Goal: Task Accomplishment & Management: Use online tool/utility

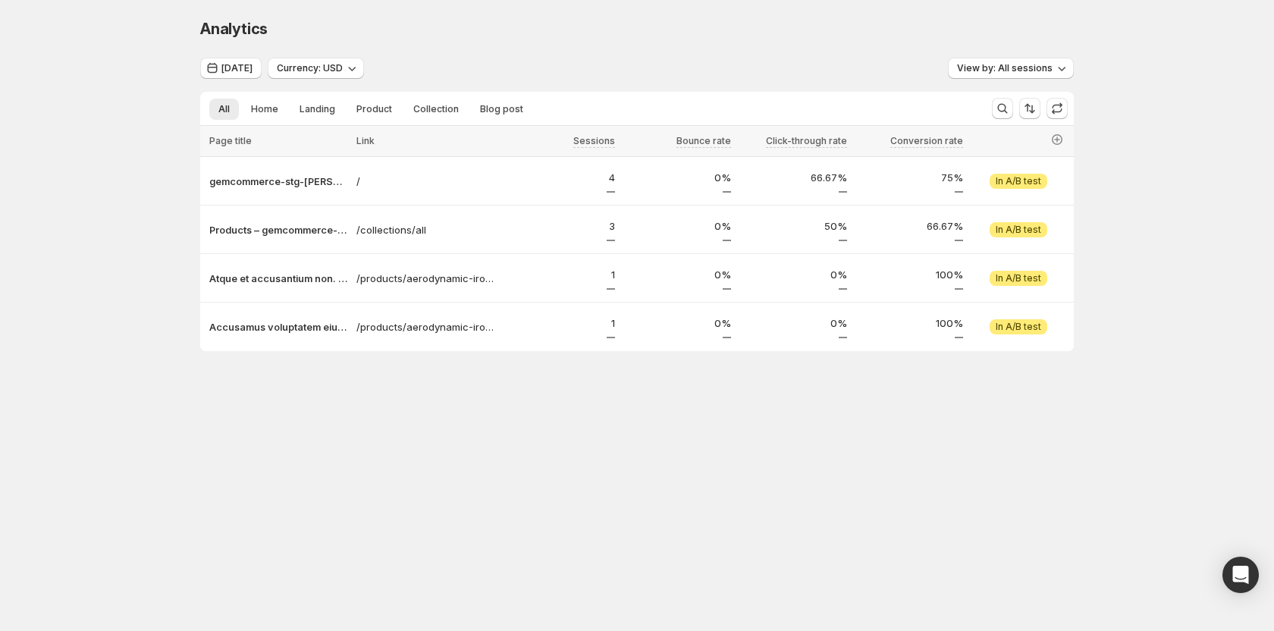
click at [582, 31] on div "Analytics" at bounding box center [637, 28] width 874 height 21
click at [159, 225] on div "Analytics. This page is ready Analytics Today Currency: USD View by: All sessio…" at bounding box center [637, 216] width 1274 height 433
click at [143, 243] on div "Analytics. This page is ready Analytics Today Currency: USD View by: All sessio…" at bounding box center [637, 216] width 1274 height 433
click at [178, 262] on div "Analytics. This page is ready Analytics Today Currency: USD View by: All sessio…" at bounding box center [637, 216] width 1274 height 433
click at [449, 404] on div "Analytics. This page is ready Analytics Today Currency: USD View by: All sessio…" at bounding box center [637, 216] width 910 height 433
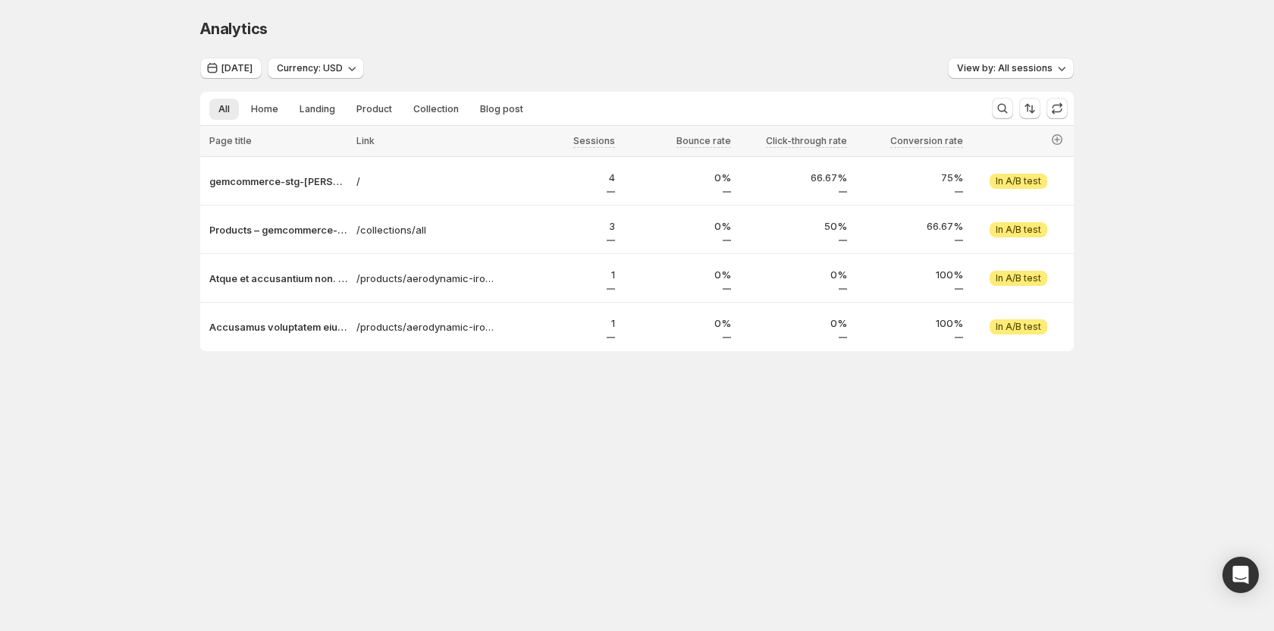
click at [589, 7] on div "Analytics. This page is ready Analytics" at bounding box center [637, 29] width 874 height 58
click at [283, 188] on p "gemcommerce-stg-tanya" at bounding box center [278, 181] width 138 height 15
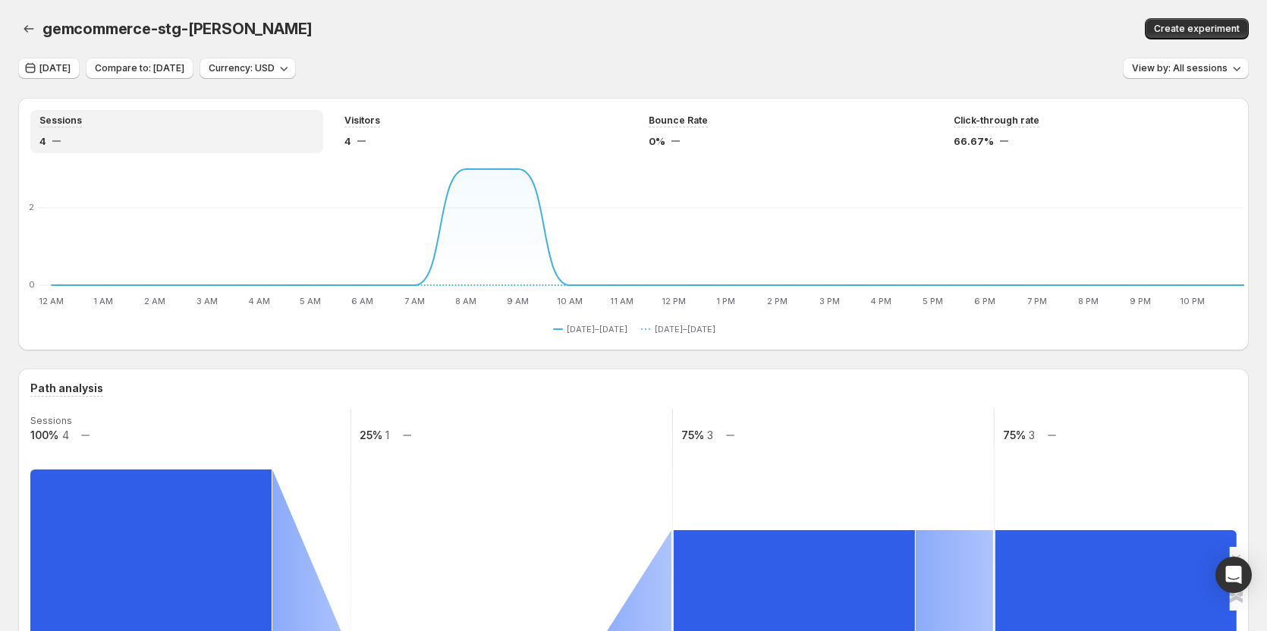
click at [532, 44] on div "gemcommerce-stg-tanya. This page is ready gemcommerce-stg-tanya Create experime…" at bounding box center [633, 29] width 1230 height 58
click at [33, 33] on icon "button" at bounding box center [28, 28] width 15 height 15
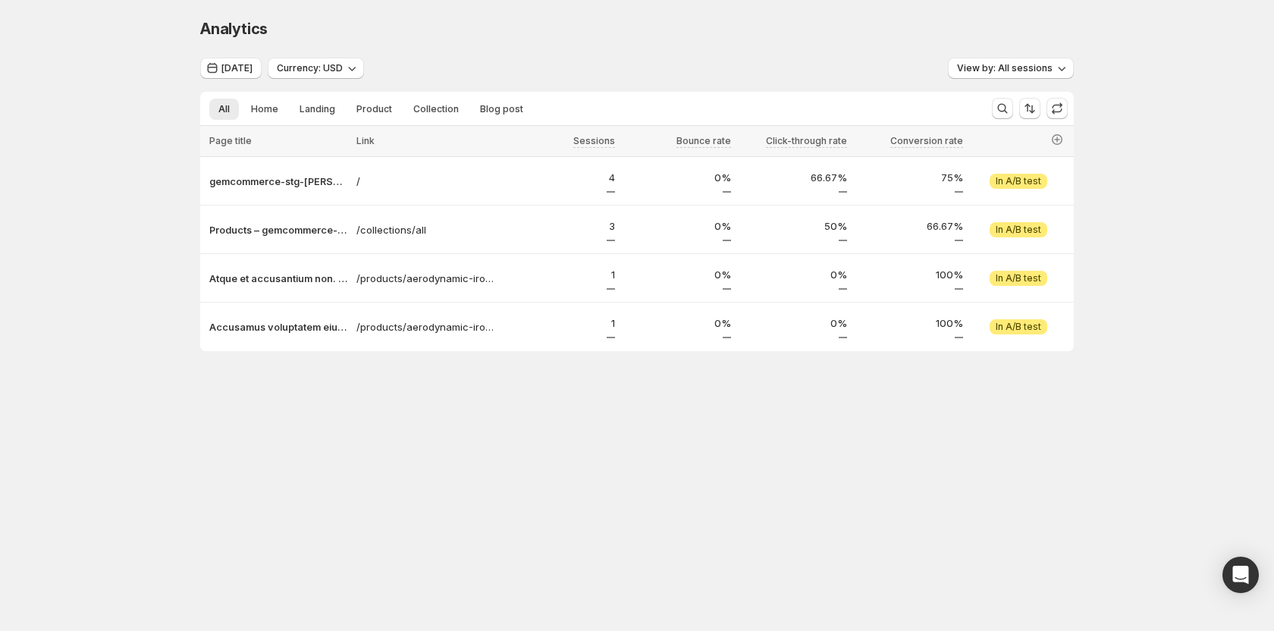
click at [832, 11] on div "Analytics. This page is ready Analytics" at bounding box center [637, 29] width 874 height 58
click at [847, 32] on div "Analytics" at bounding box center [637, 28] width 874 height 21
click at [811, 33] on div "Analytics" at bounding box center [637, 28] width 874 height 21
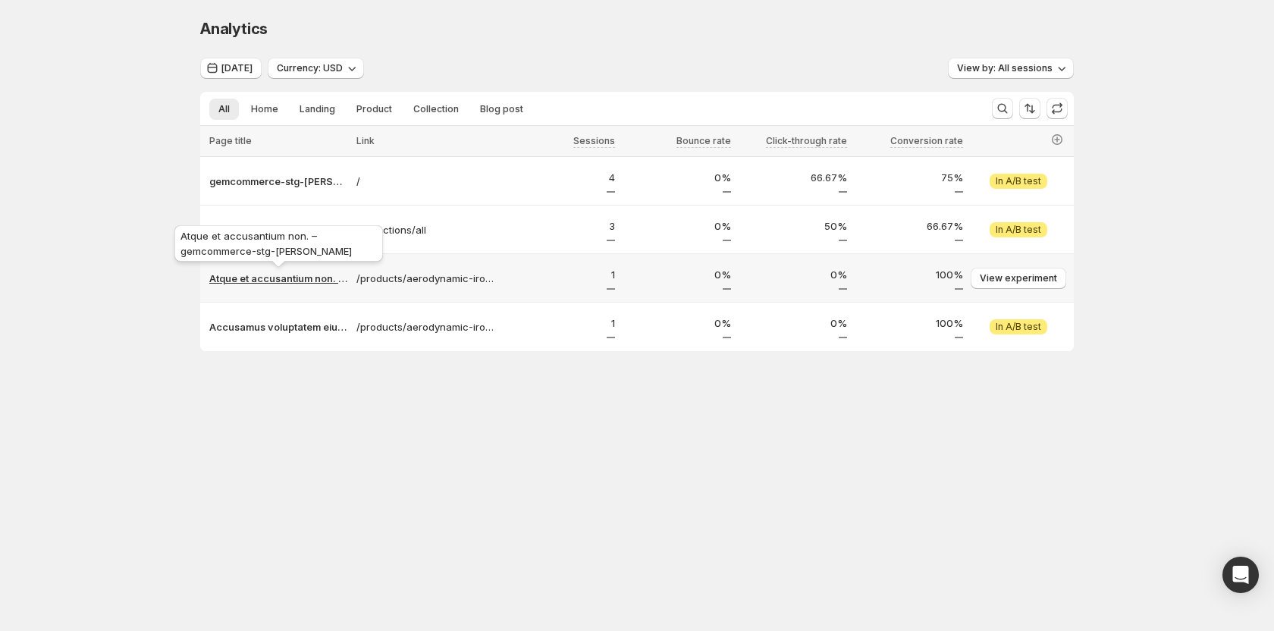
click at [281, 284] on p "Atque et accusantium non. – gemcommerce-stg-tanya" at bounding box center [278, 278] width 138 height 15
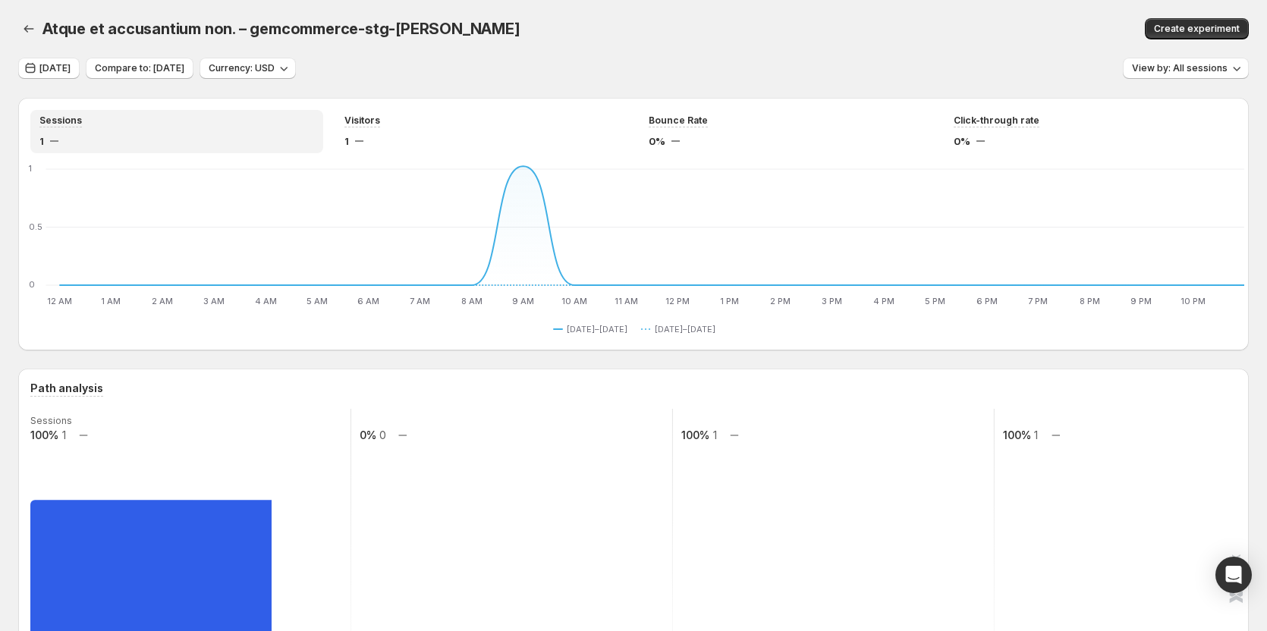
click at [472, 29] on div "Atque et accusantium non. – gemcommerce-stg-tanya" at bounding box center [433, 28] width 783 height 21
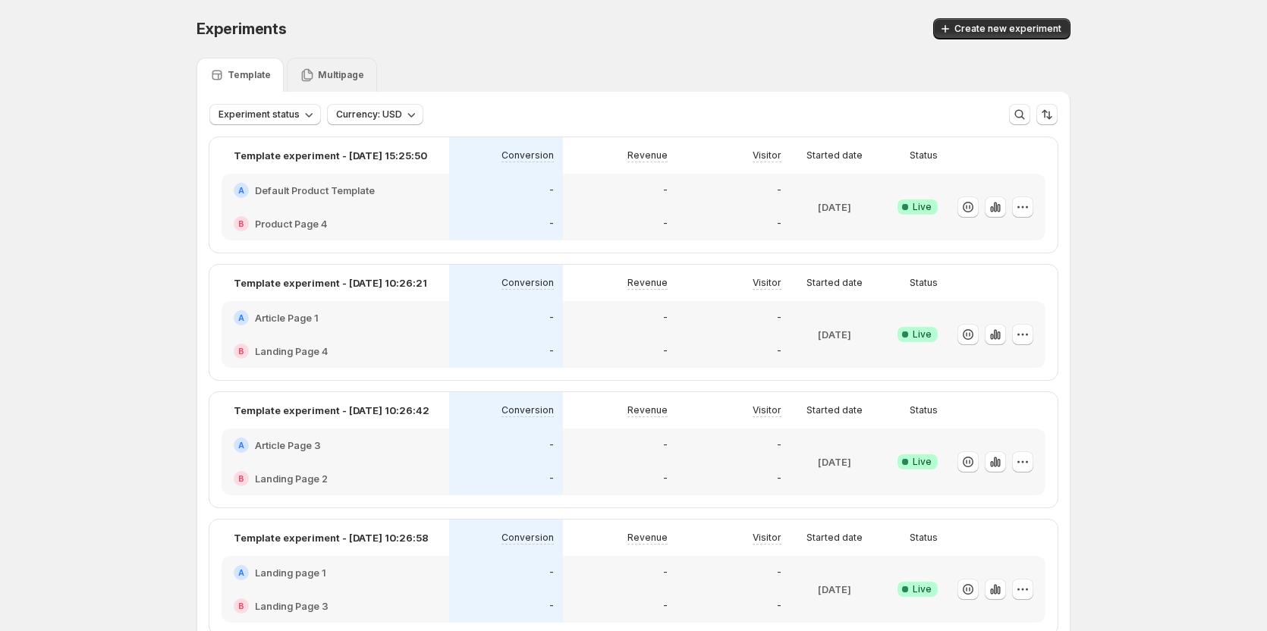
click at [347, 85] on div "Multipage" at bounding box center [332, 75] width 90 height 34
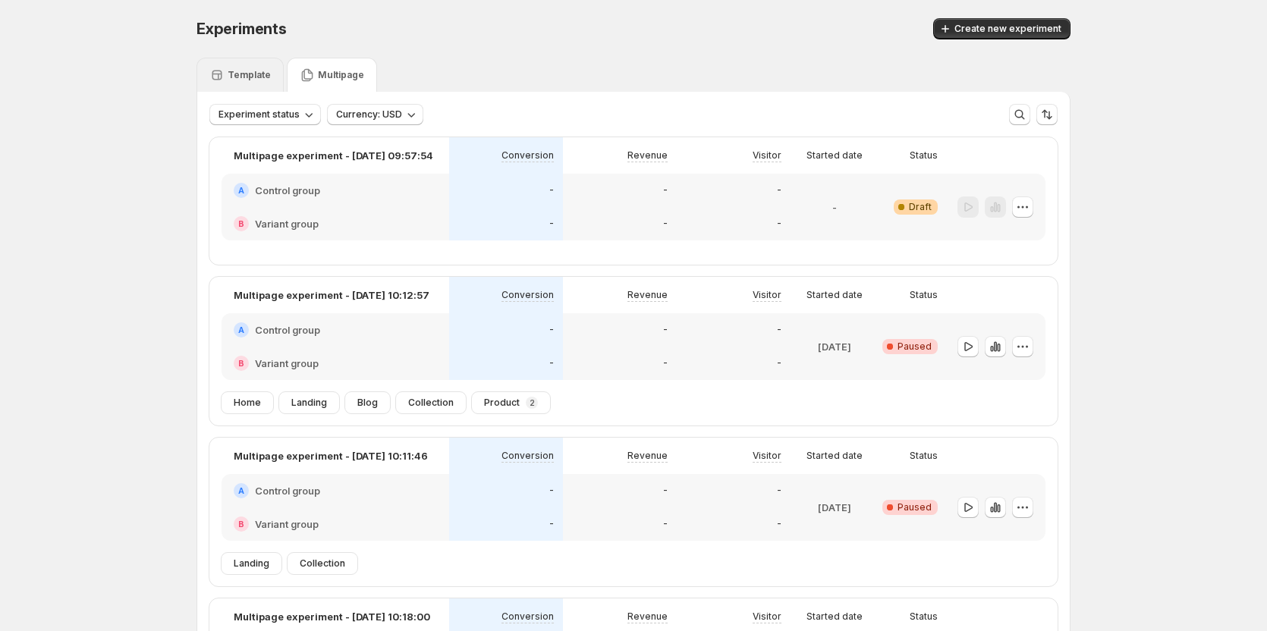
click at [241, 77] on p "Template" at bounding box center [249, 75] width 43 height 12
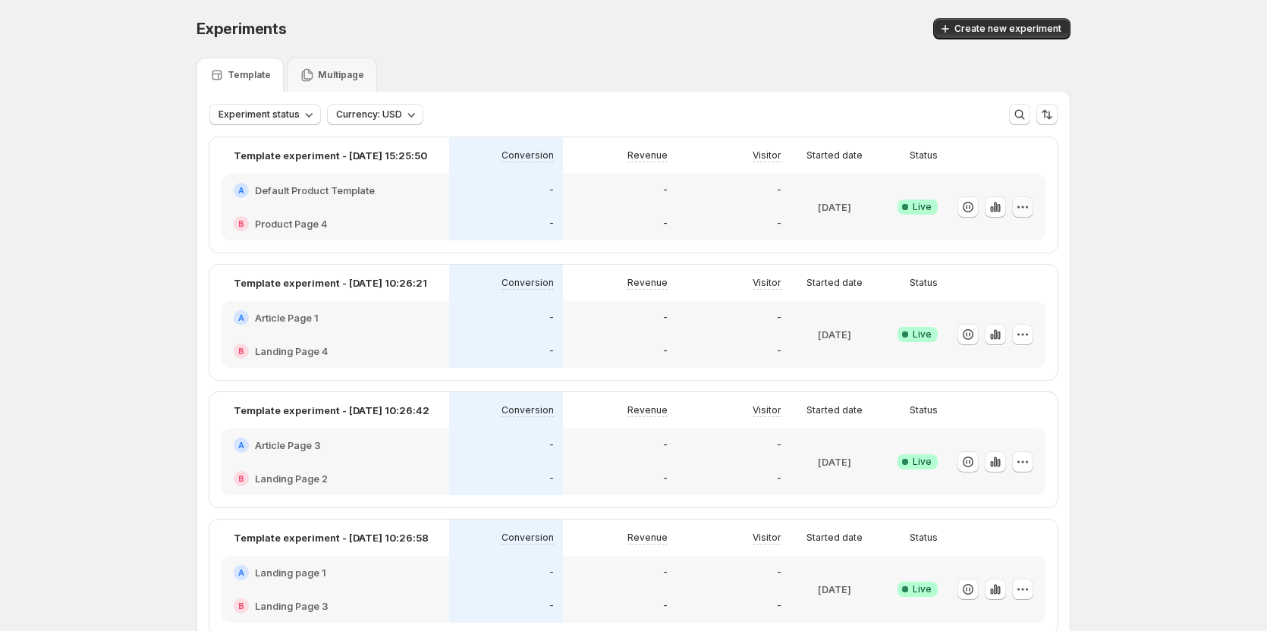
click at [1025, 216] on button "button" at bounding box center [1022, 206] width 21 height 21
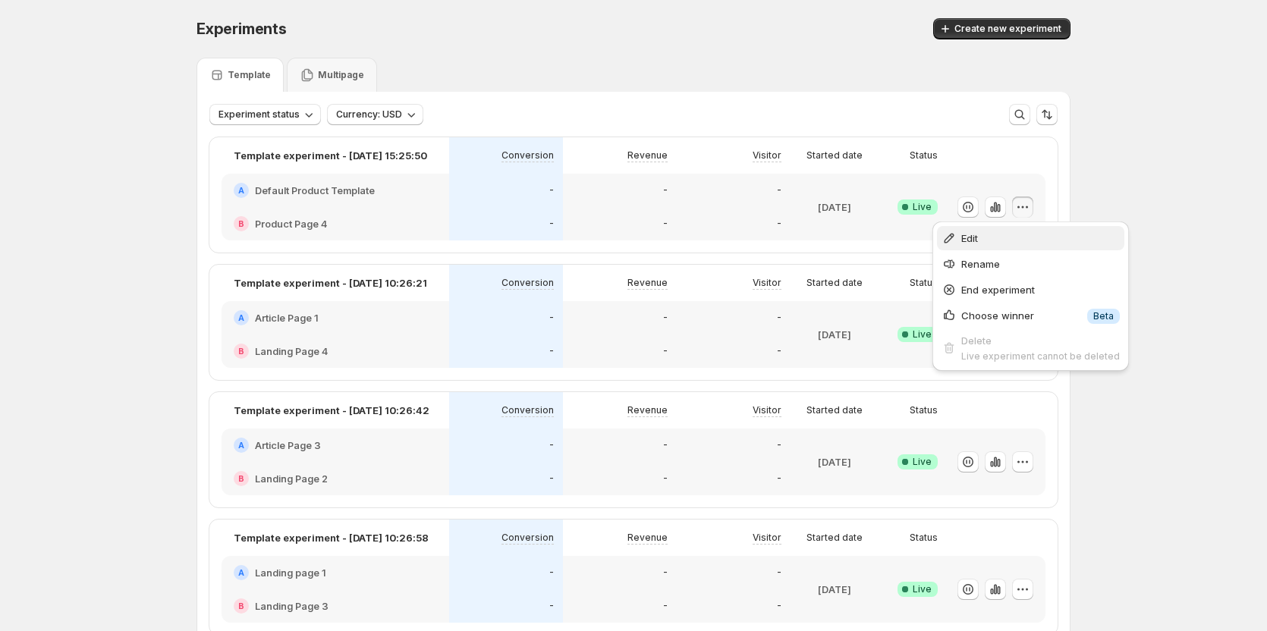
click at [985, 240] on span "Edit" at bounding box center [1040, 238] width 159 height 15
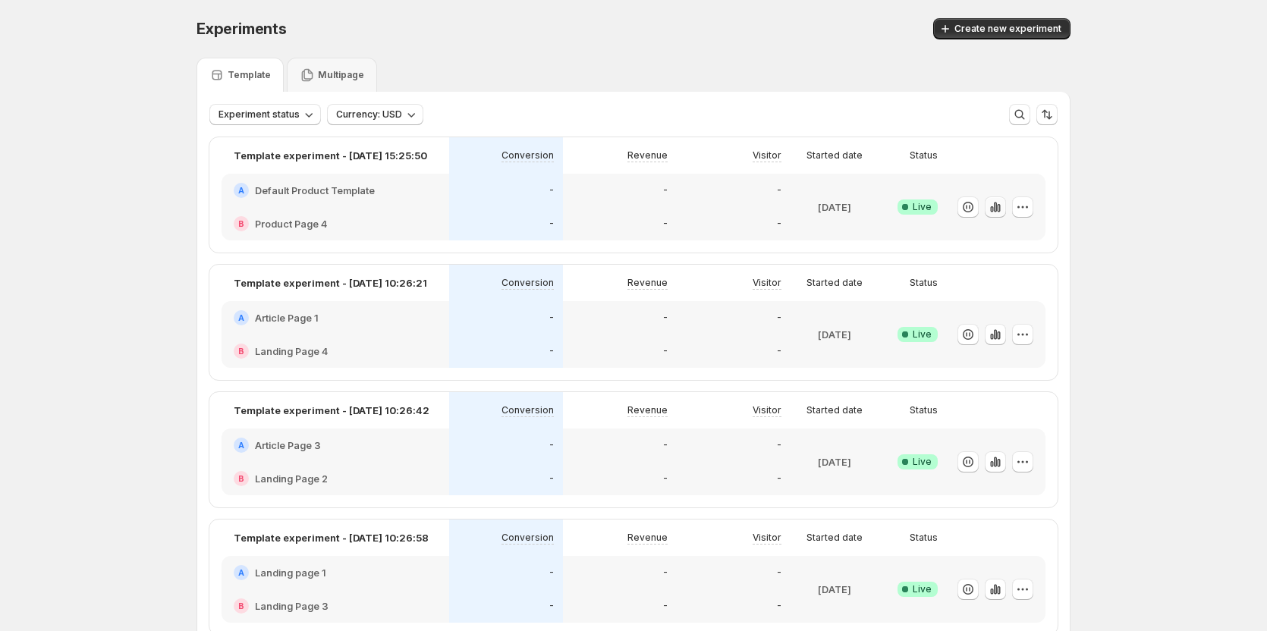
click at [991, 215] on button "button" at bounding box center [994, 206] width 21 height 21
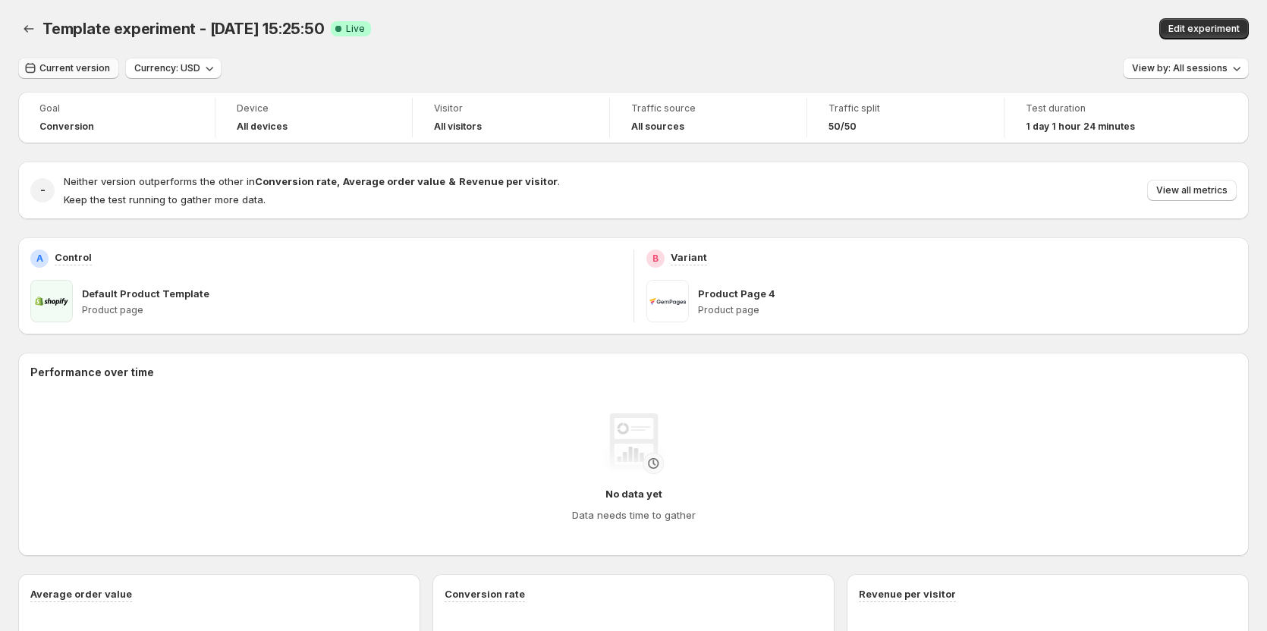
click at [77, 68] on span "Current version" at bounding box center [74, 68] width 71 height 12
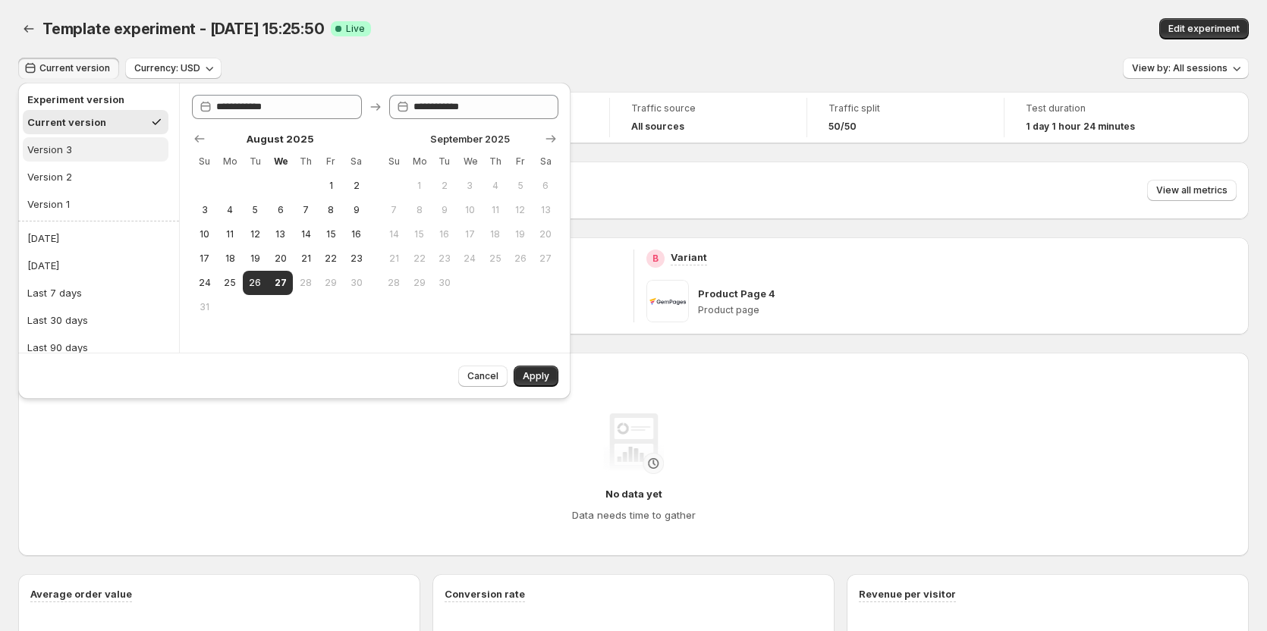
click at [60, 149] on div "Version 3" at bounding box center [49, 149] width 45 height 15
type input "**********"
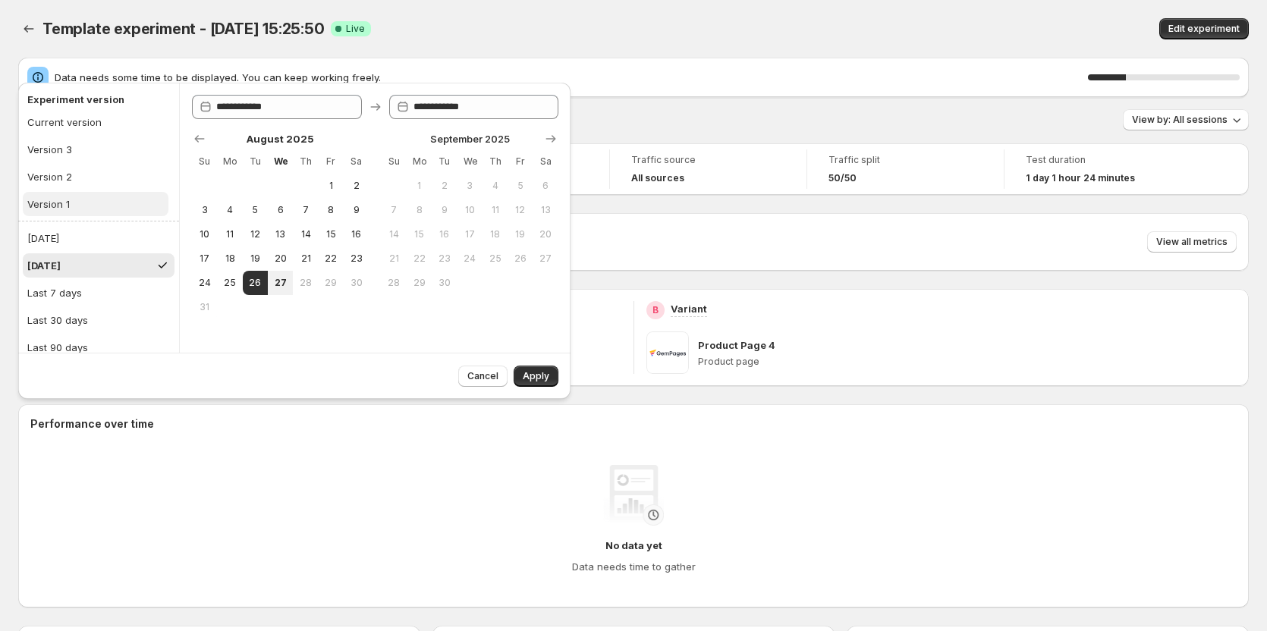
click at [57, 200] on div "Version 1" at bounding box center [48, 203] width 42 height 15
type input "**********"
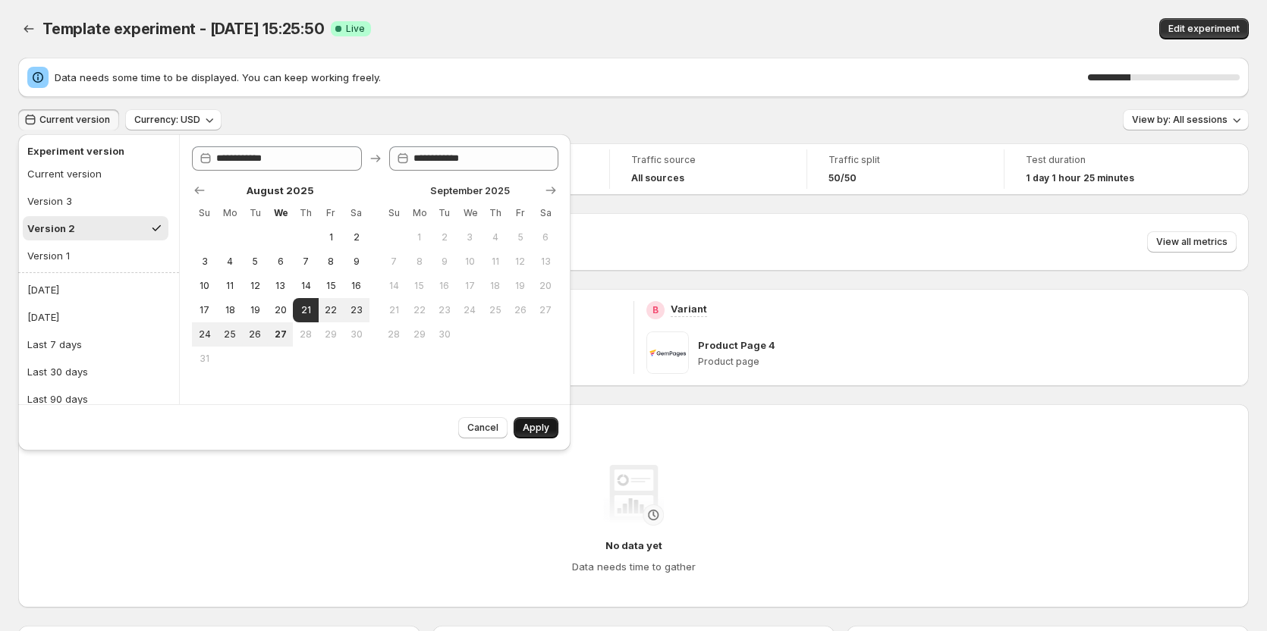
click at [539, 422] on span "Apply" at bounding box center [536, 428] width 27 height 12
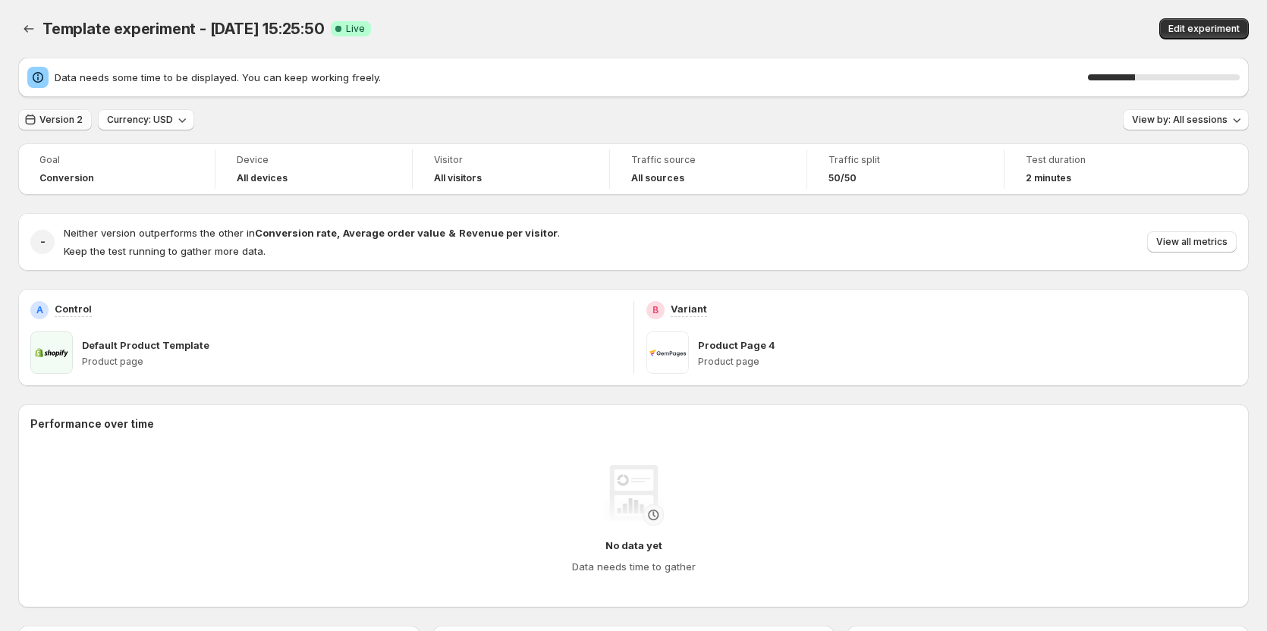
click at [59, 119] on span "Version 2" at bounding box center [60, 120] width 43 height 12
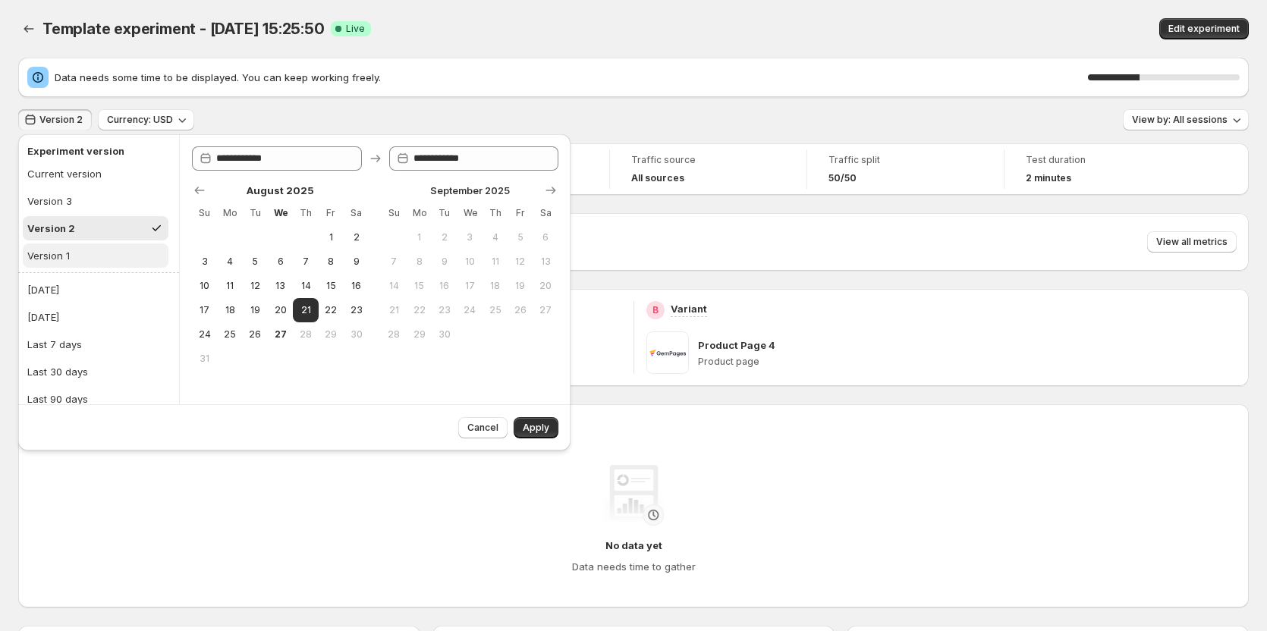
click at [86, 255] on button "Version 1" at bounding box center [96, 255] width 146 height 24
click at [120, 256] on button "Version 1" at bounding box center [96, 255] width 146 height 24
click at [119, 256] on button "Version 1" at bounding box center [96, 255] width 146 height 24
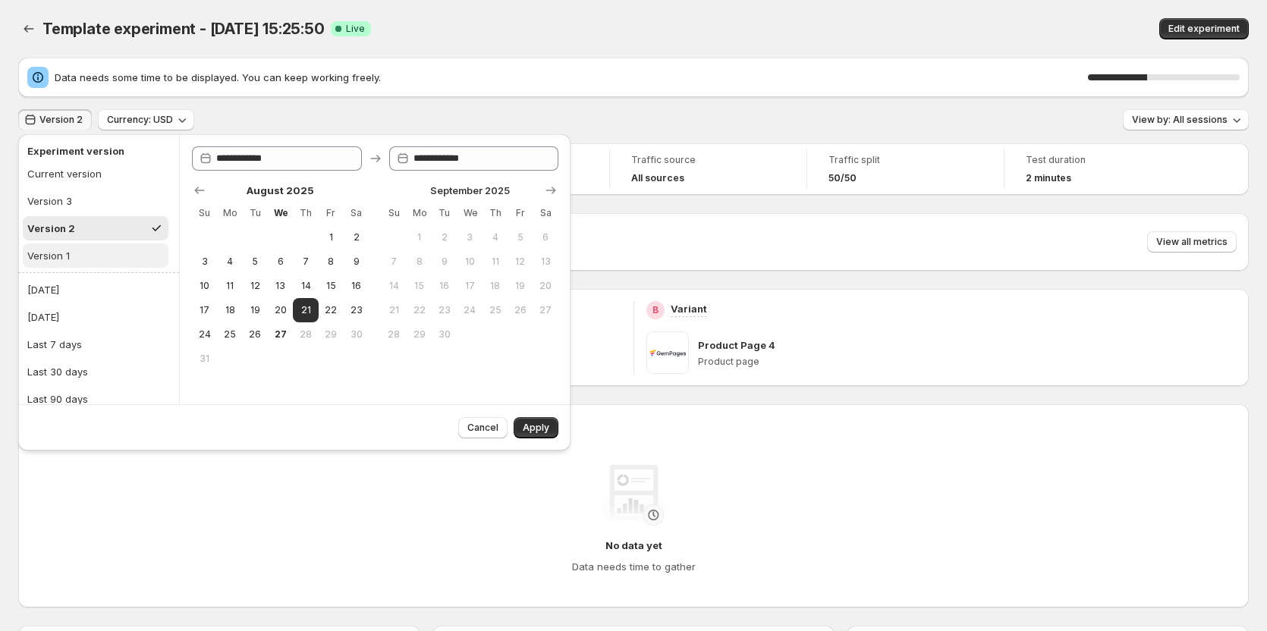
click at [119, 256] on button "Version 1" at bounding box center [96, 255] width 146 height 24
click at [83, 262] on button "Version 1" at bounding box center [96, 255] width 146 height 24
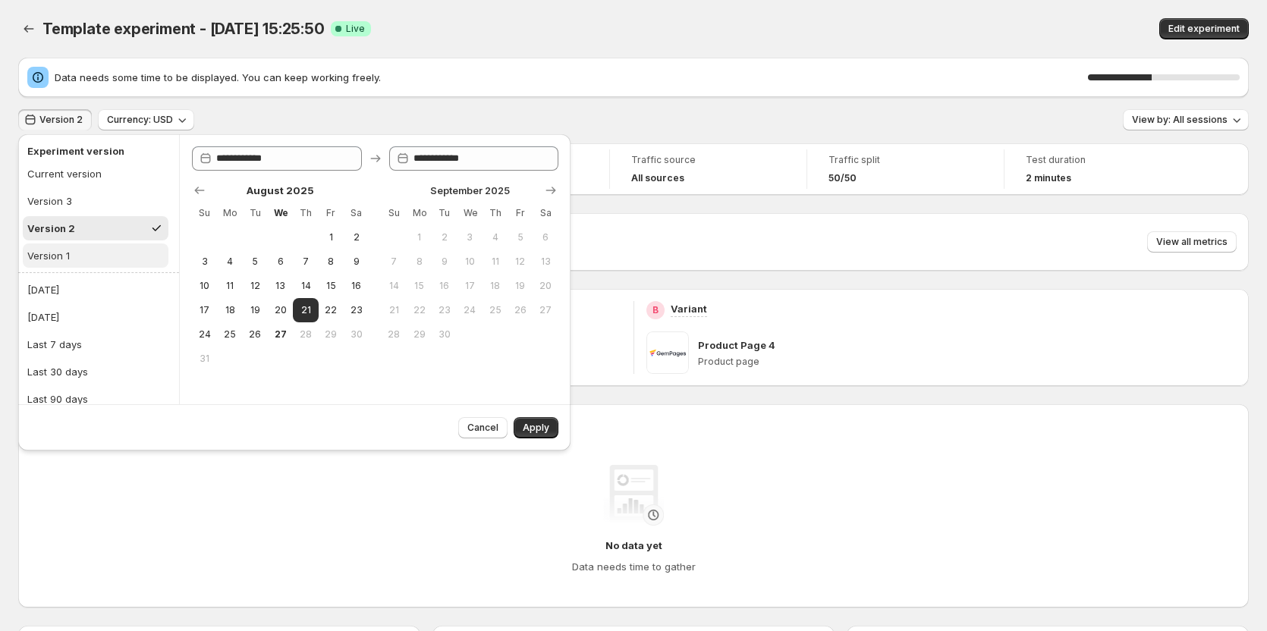
click at [83, 262] on button "Version 1" at bounding box center [96, 255] width 146 height 24
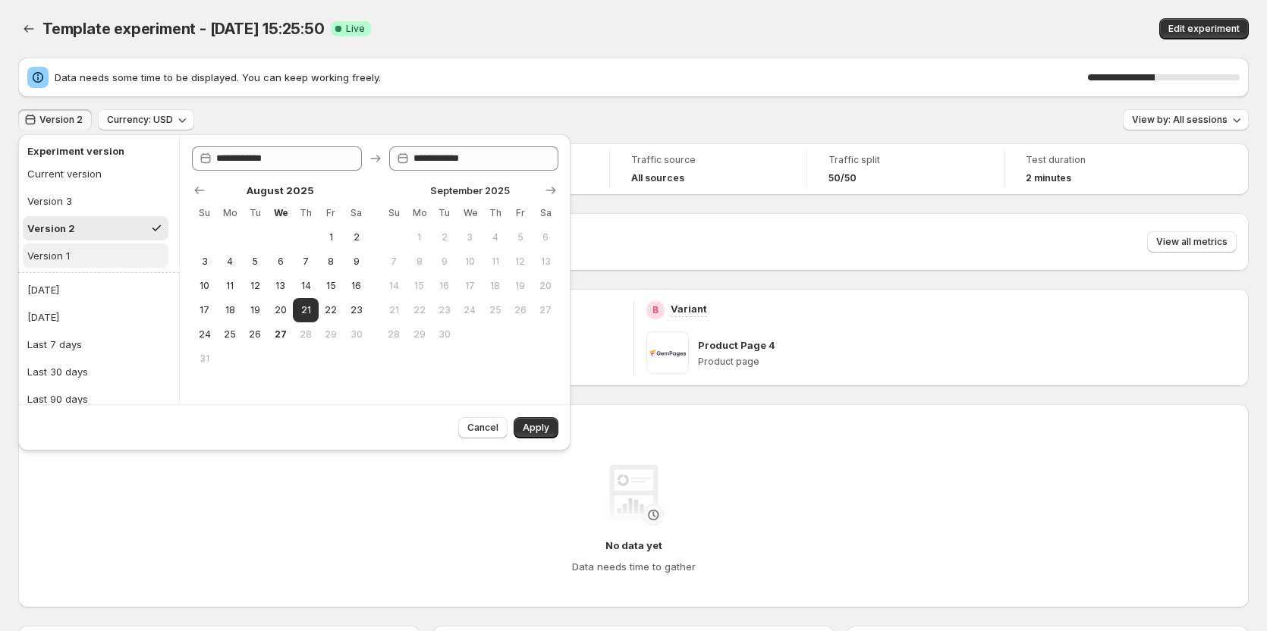
click at [83, 262] on button "Version 1" at bounding box center [96, 255] width 146 height 24
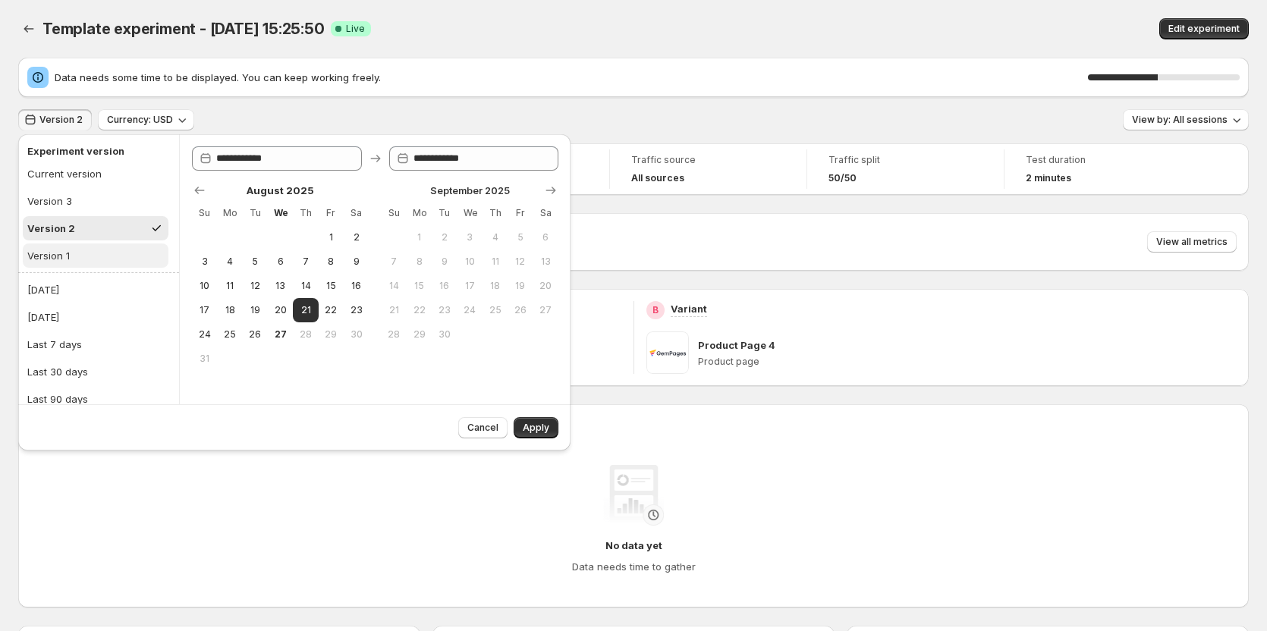
click at [83, 262] on button "Version 1" at bounding box center [96, 255] width 146 height 24
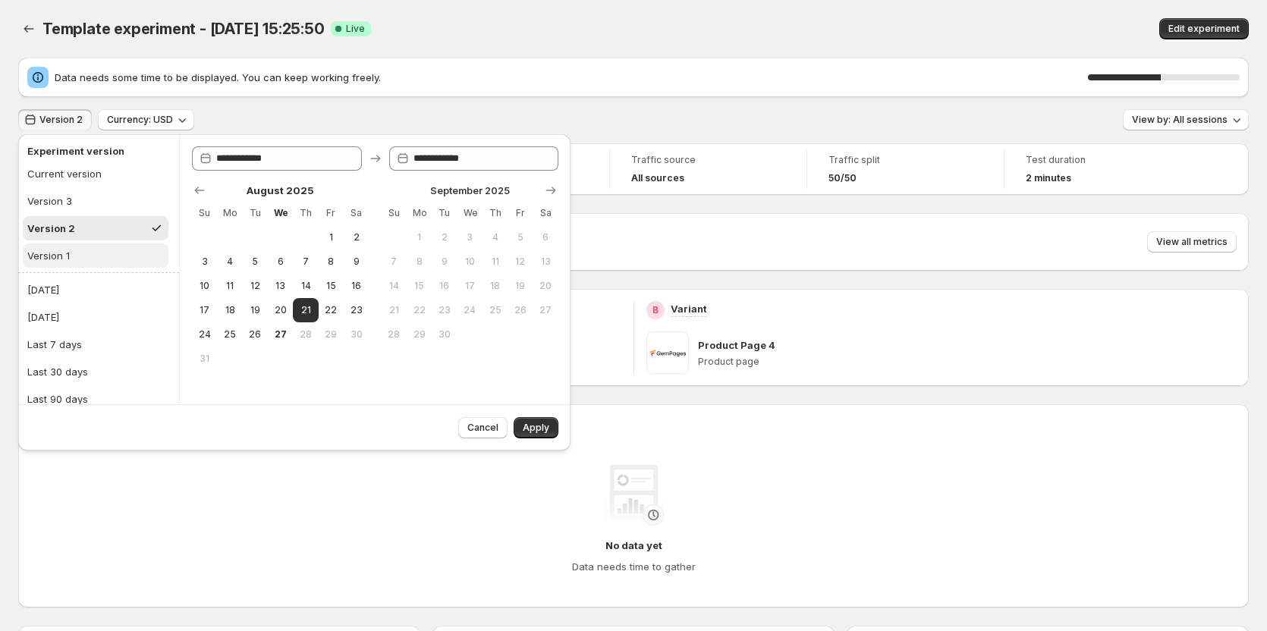
click at [83, 262] on button "Version 1" at bounding box center [96, 255] width 146 height 24
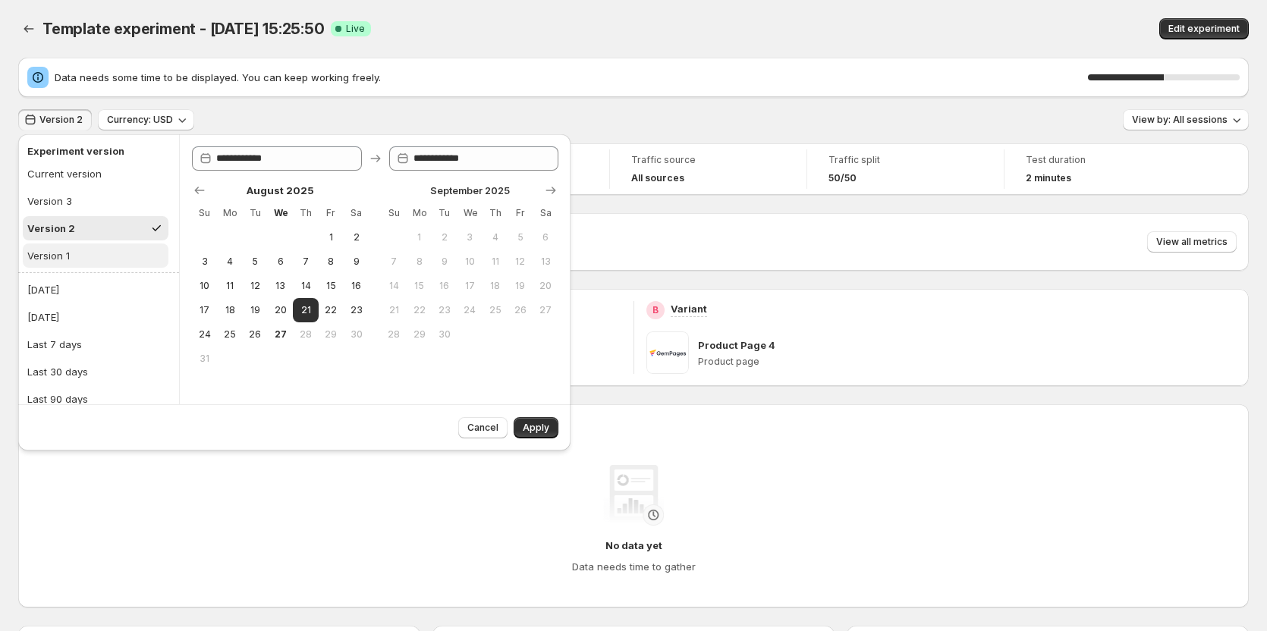
click at [83, 262] on button "Version 1" at bounding box center [96, 255] width 146 height 24
click at [76, 199] on button "Version 3" at bounding box center [96, 201] width 146 height 24
type input "**********"
click at [68, 253] on div "Version 1" at bounding box center [48, 255] width 42 height 15
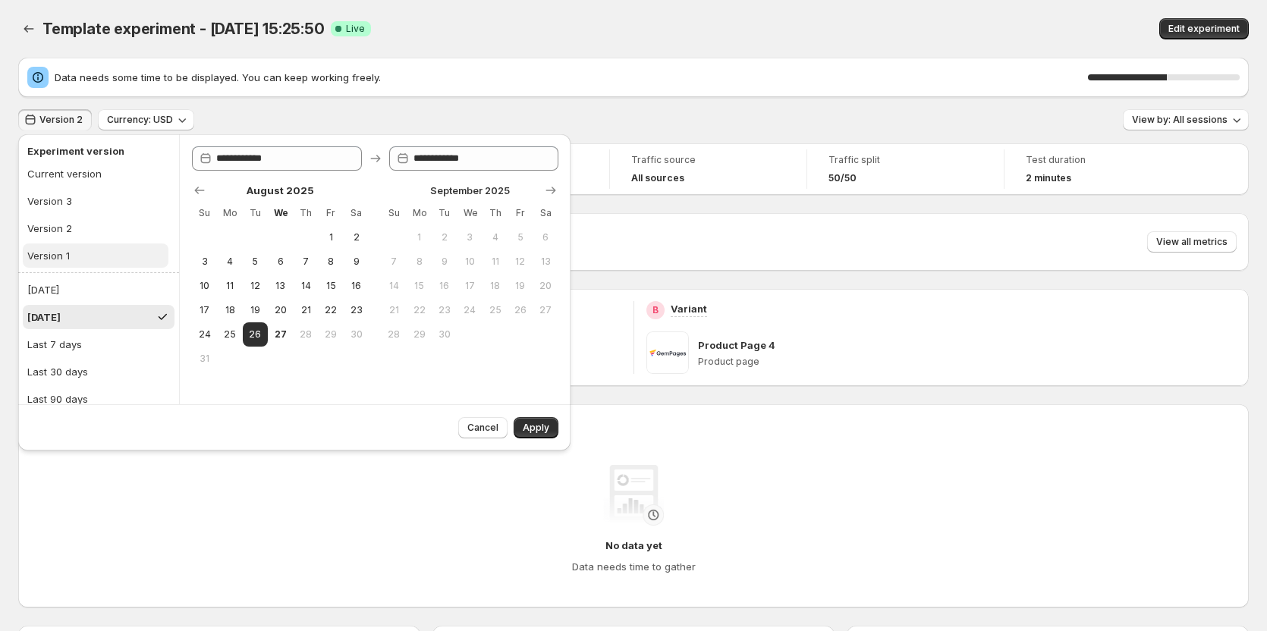
type input "**********"
click at [68, 253] on div "Version 1" at bounding box center [48, 255] width 42 height 15
click at [100, 265] on button "Version 1" at bounding box center [96, 255] width 146 height 24
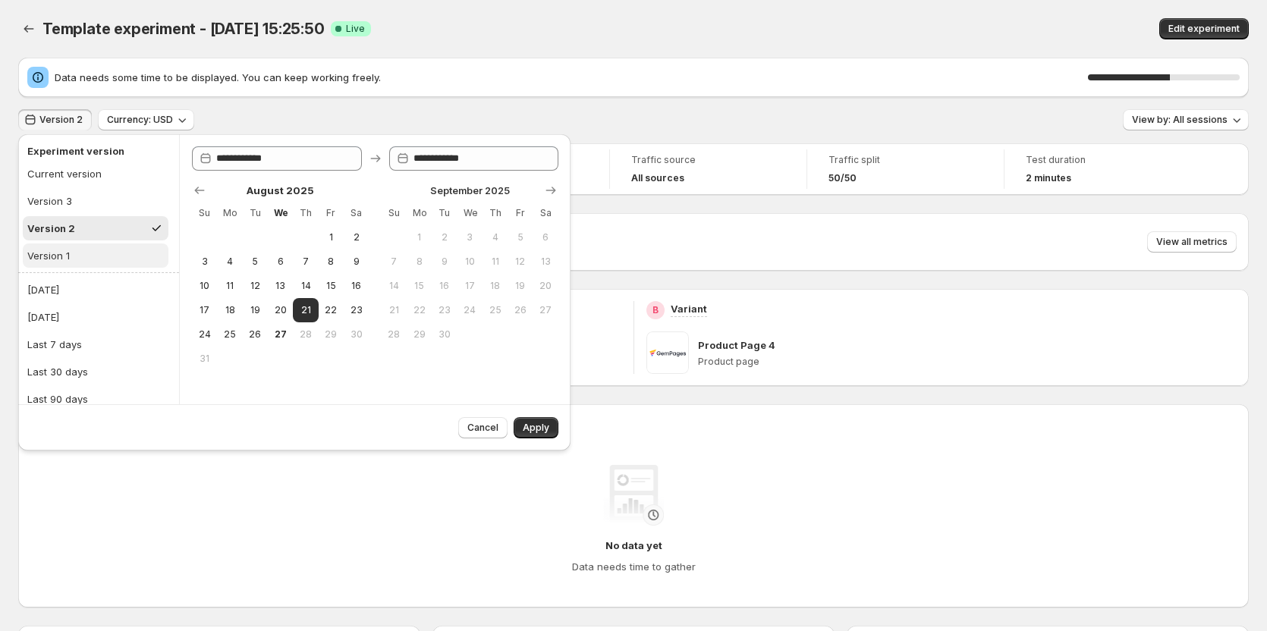
click at [100, 265] on button "Version 1" at bounding box center [96, 255] width 146 height 24
click at [64, 202] on div "Version 3" at bounding box center [49, 200] width 45 height 15
type input "**********"
click at [80, 255] on button "Version 1" at bounding box center [96, 255] width 146 height 24
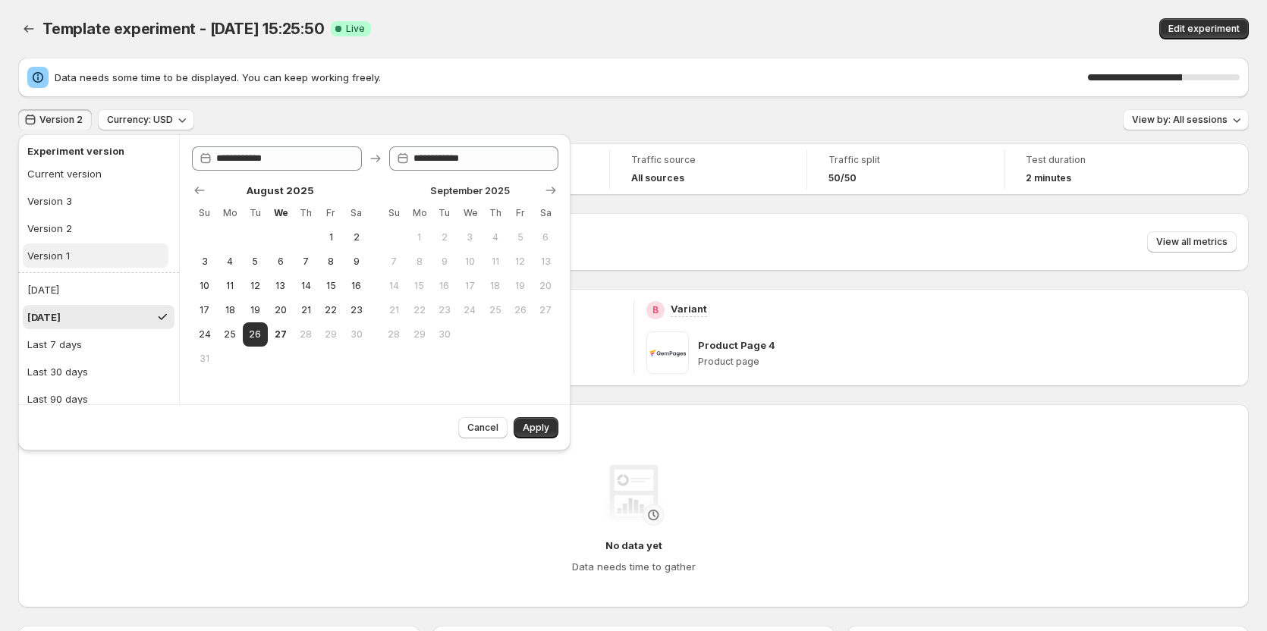
type input "**********"
click at [80, 255] on button "Version 1" at bounding box center [96, 255] width 146 height 24
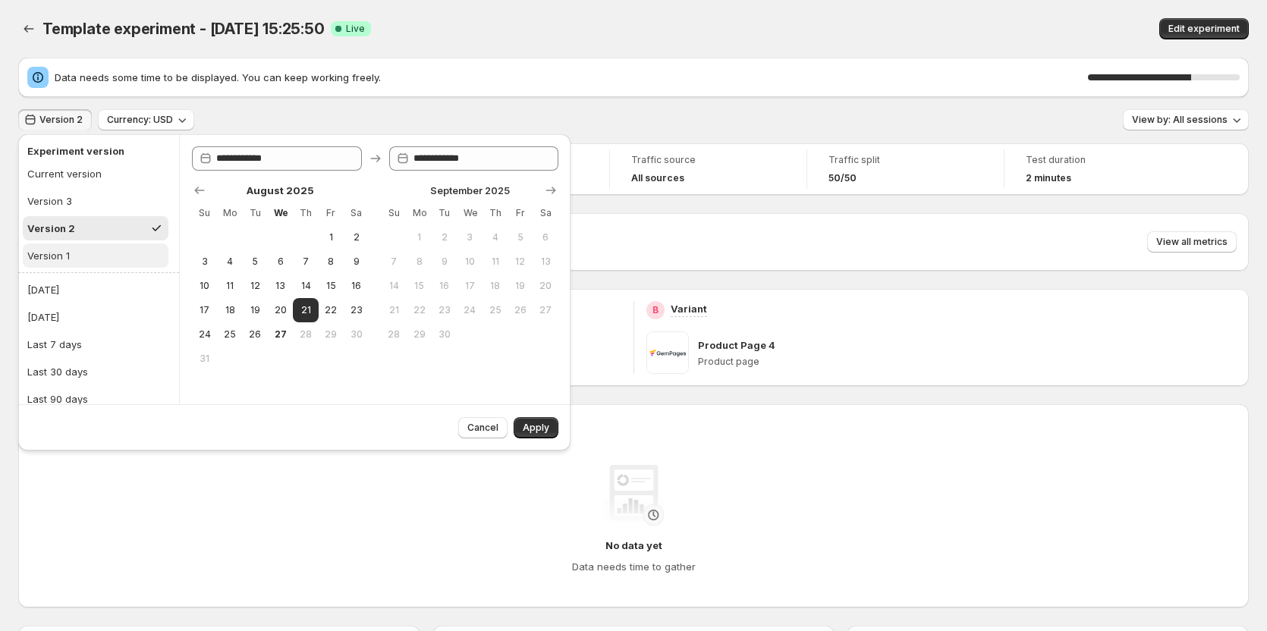
click at [42, 260] on div "Version 1" at bounding box center [48, 255] width 42 height 15
click at [80, 248] on button "Version 1" at bounding box center [96, 255] width 146 height 24
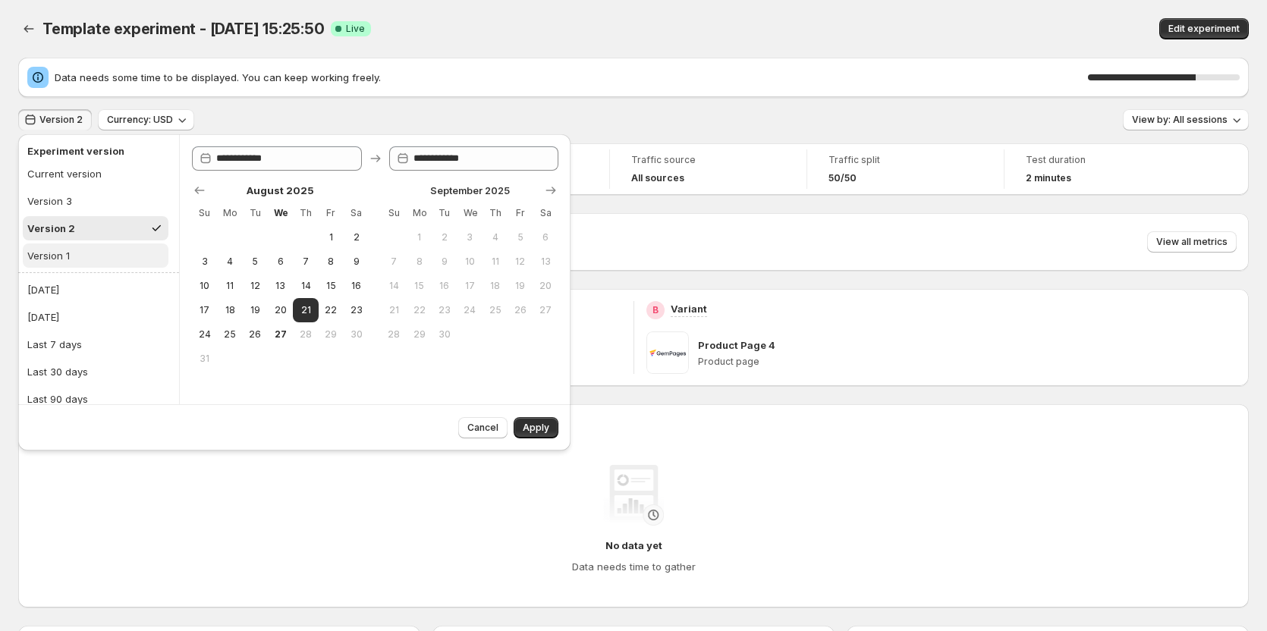
click at [80, 248] on button "Version 1" at bounding box center [96, 255] width 146 height 24
click at [69, 250] on div "Version 1" at bounding box center [48, 255] width 42 height 15
click at [74, 250] on button "Version 1" at bounding box center [96, 255] width 146 height 24
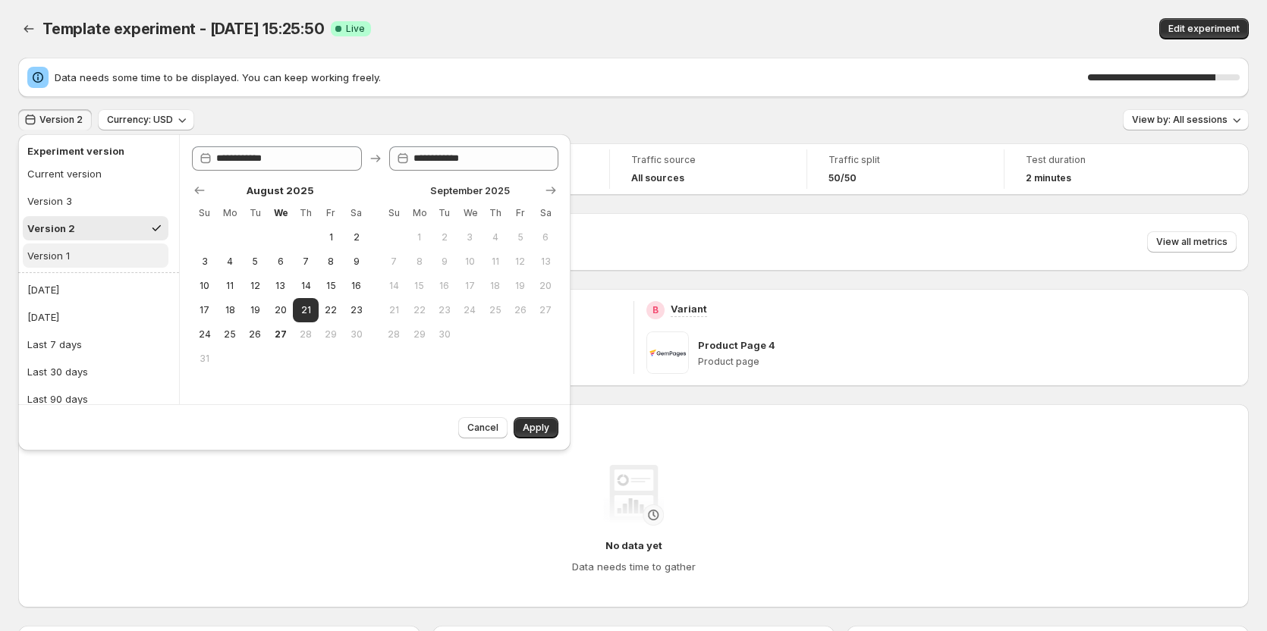
click at [74, 250] on button "Version 1" at bounding box center [96, 255] width 146 height 24
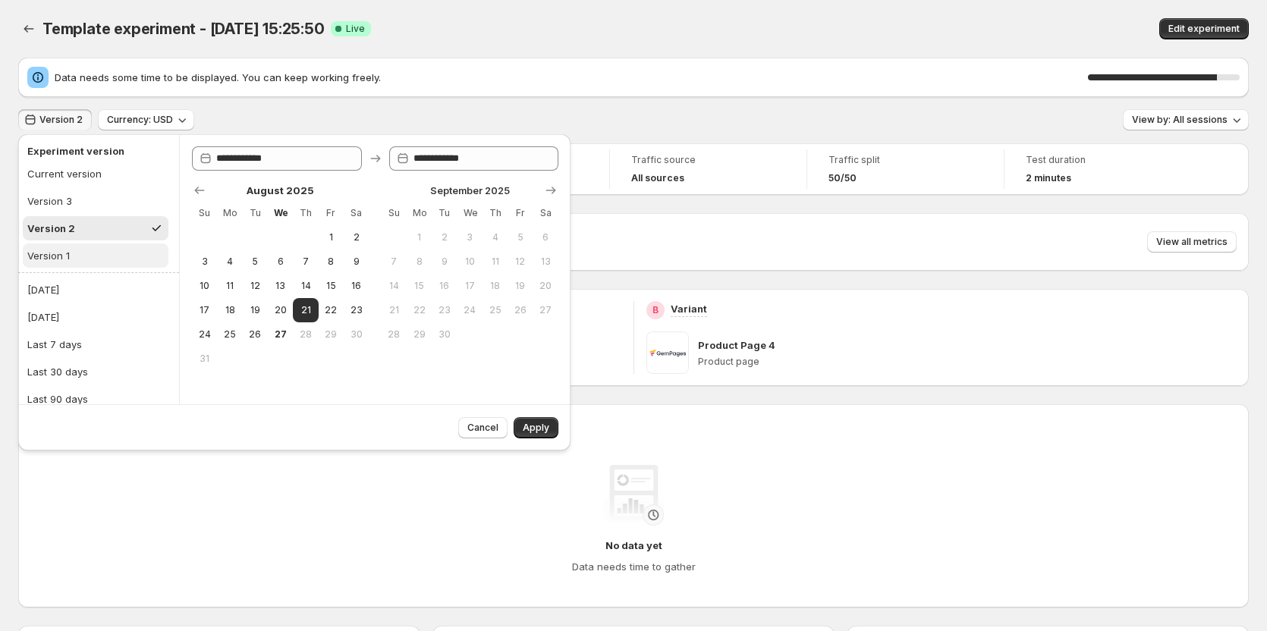
click at [74, 250] on button "Version 1" at bounding box center [96, 255] width 146 height 24
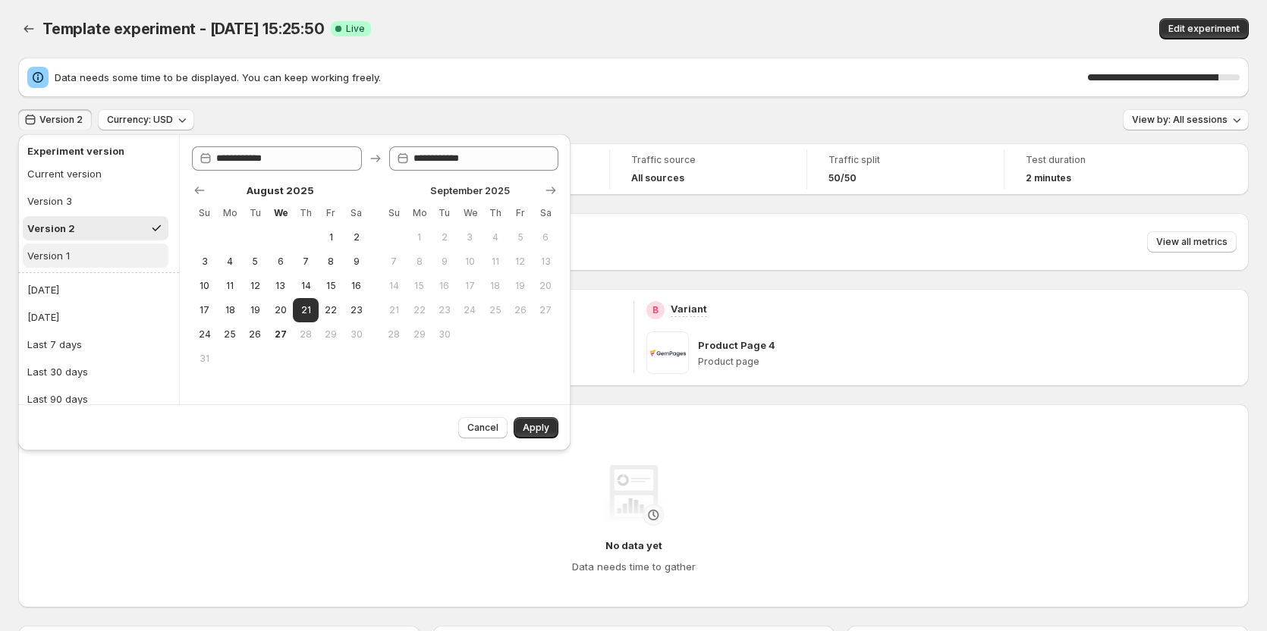
click at [74, 250] on button "Version 1" at bounding box center [96, 255] width 146 height 24
click at [75, 203] on button "Version 3" at bounding box center [96, 201] width 146 height 24
type input "**********"
click at [80, 249] on button "Version 1" at bounding box center [96, 255] width 146 height 24
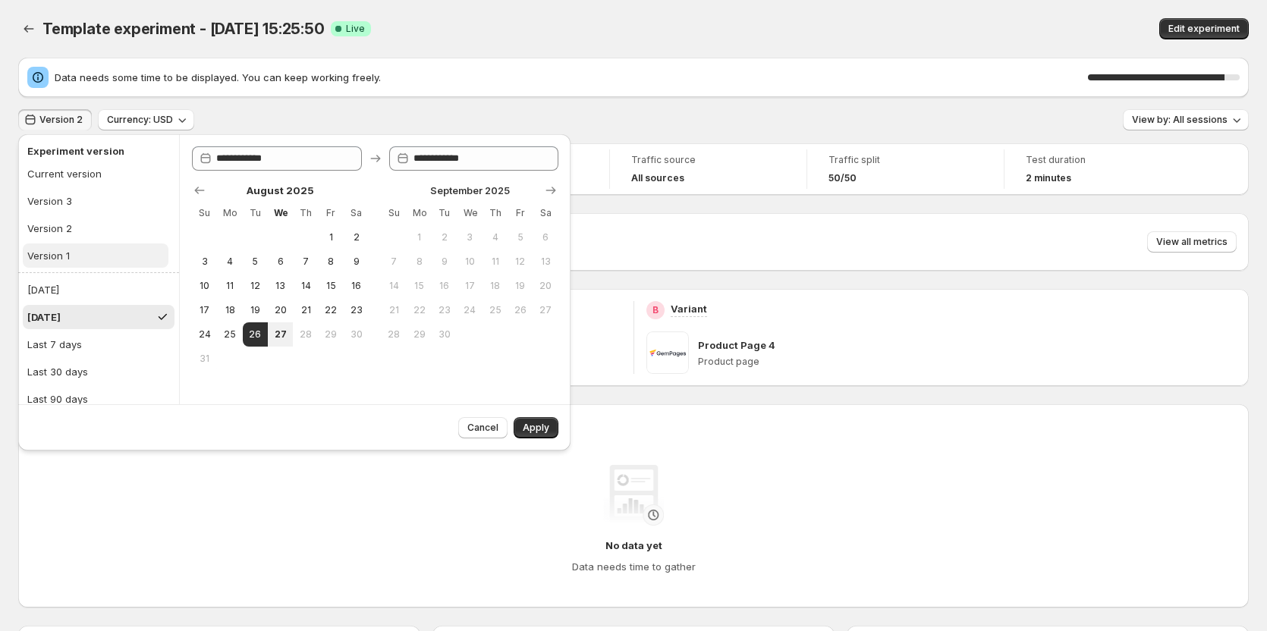
type input "**********"
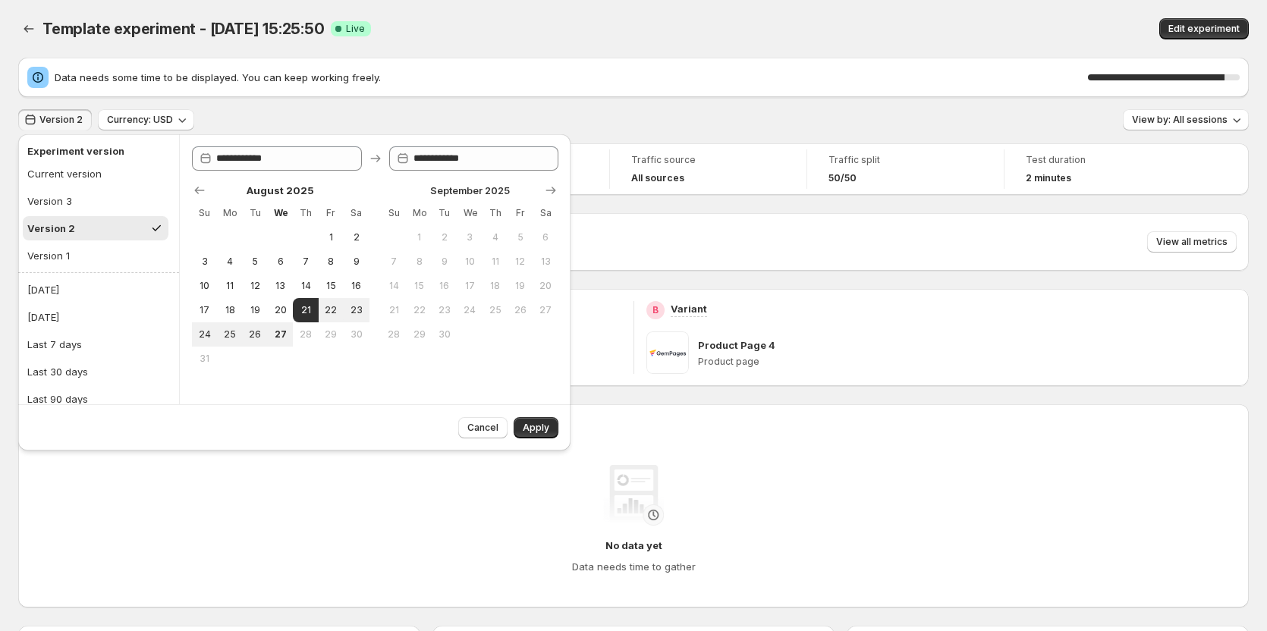
click at [517, 428] on button "Apply" at bounding box center [535, 427] width 45 height 21
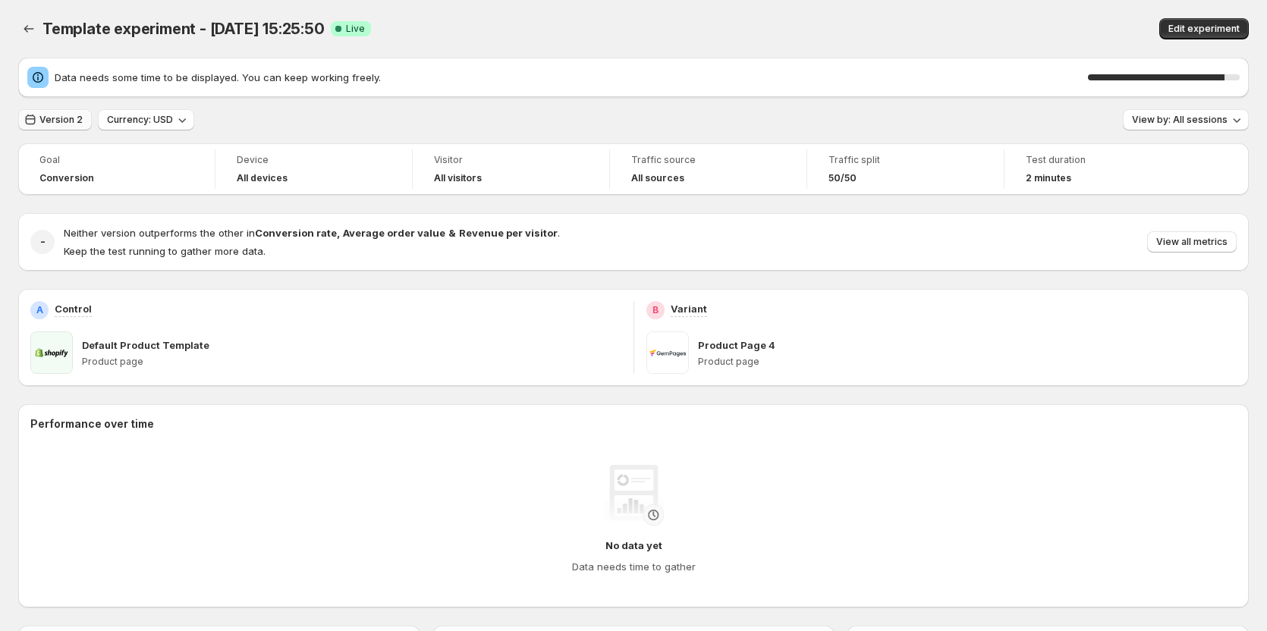
click at [41, 118] on span "Version 2" at bounding box center [60, 120] width 43 height 12
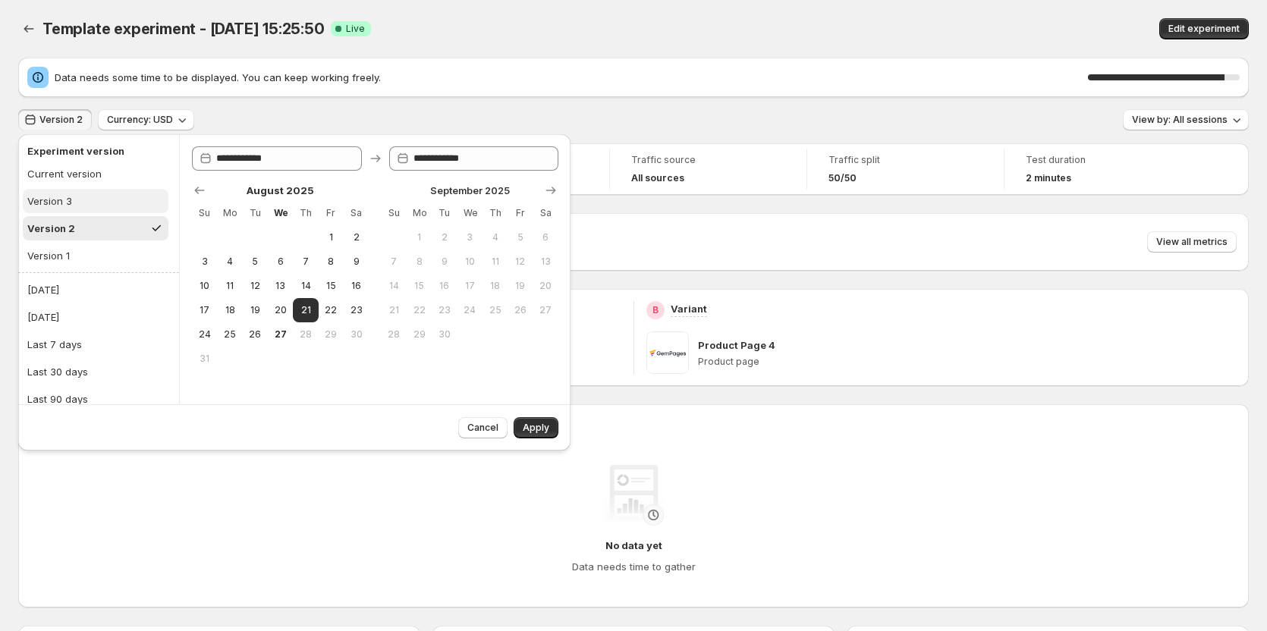
click at [53, 199] on div "Version 3" at bounding box center [49, 200] width 45 height 15
type input "**********"
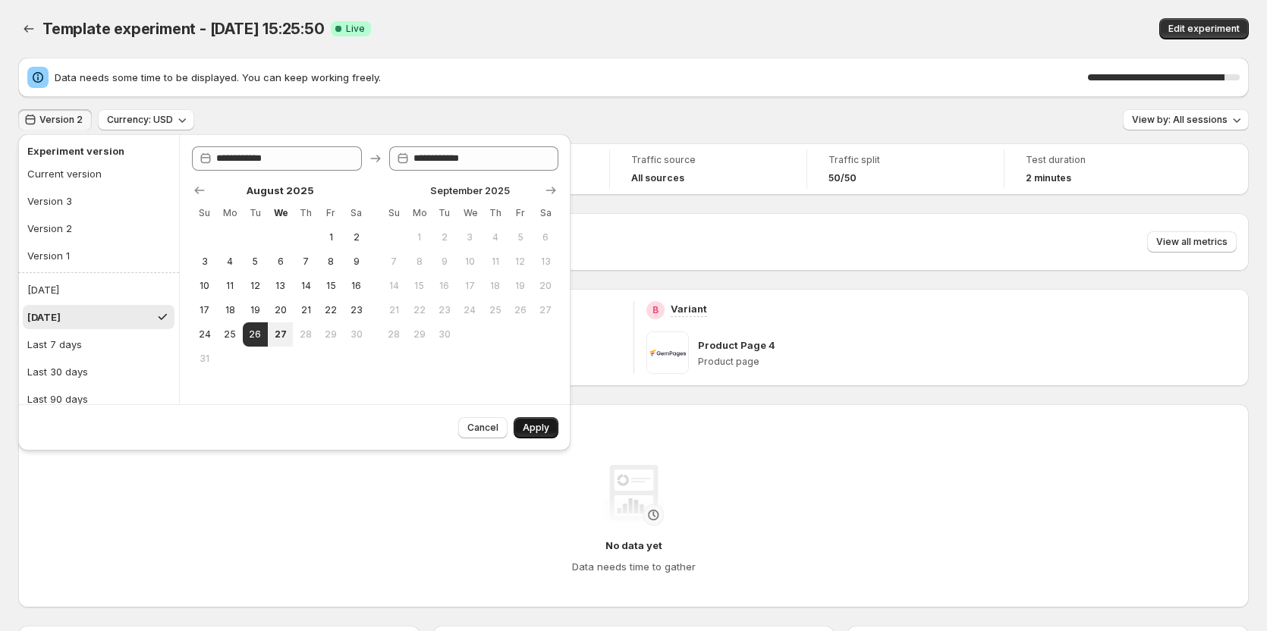
click at [523, 423] on button "Apply" at bounding box center [535, 427] width 45 height 21
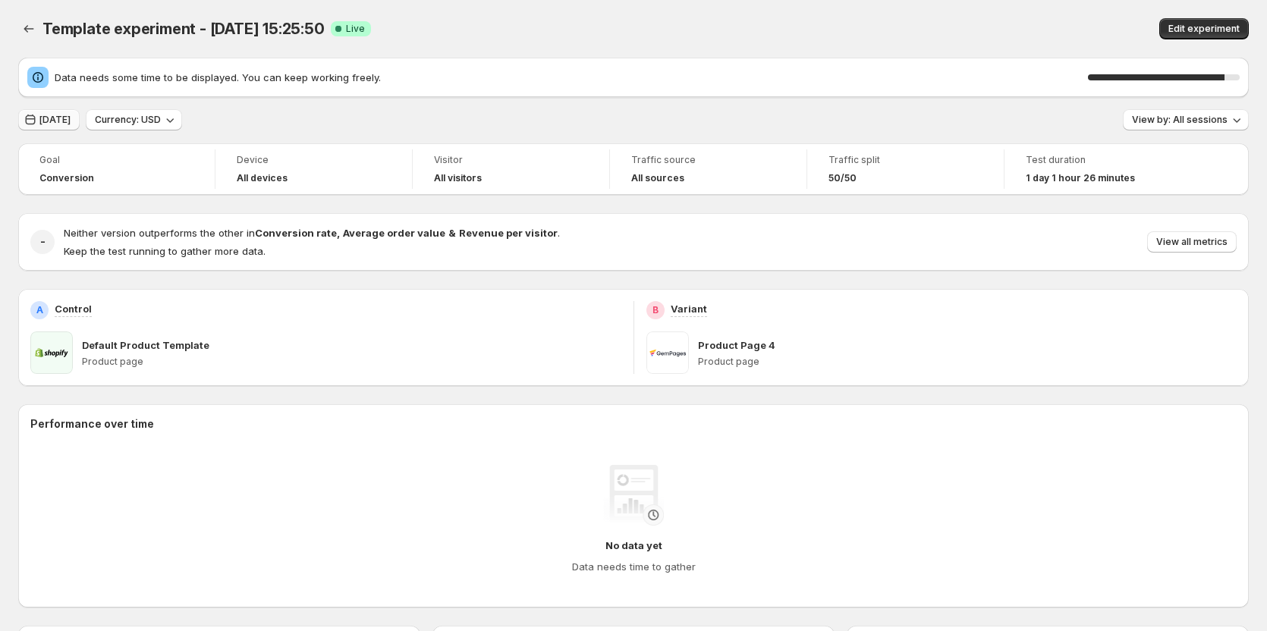
click at [61, 115] on span "Yesterday" at bounding box center [54, 120] width 31 height 12
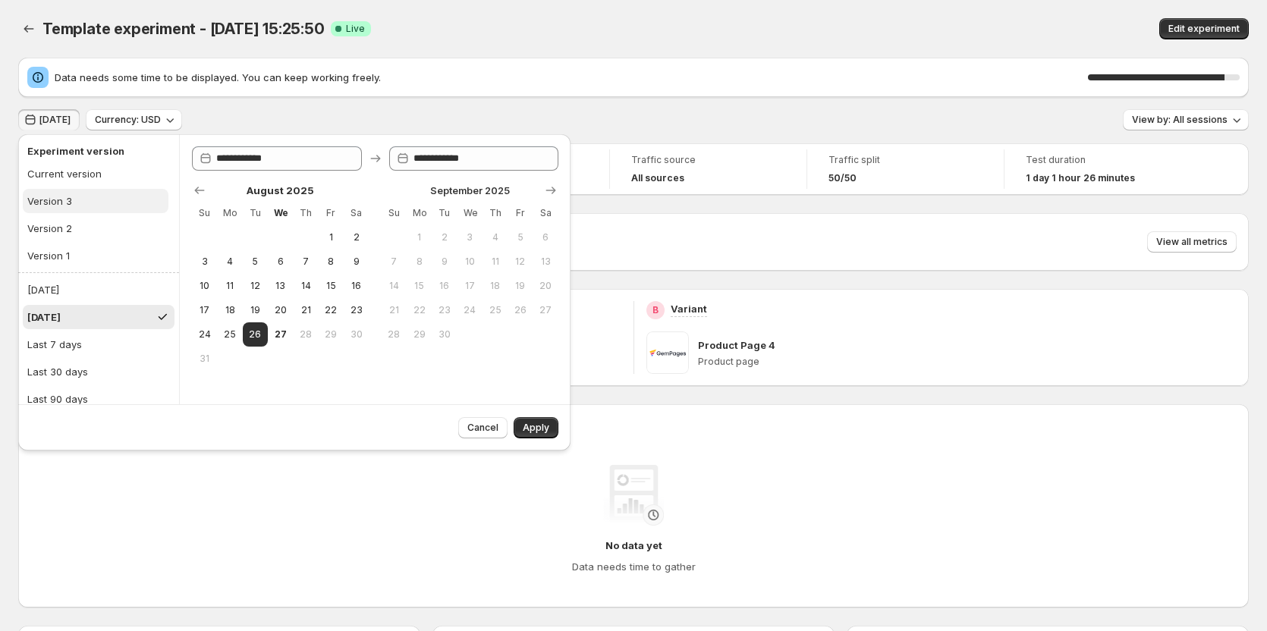
click at [80, 193] on button "Version 3" at bounding box center [96, 201] width 146 height 24
click at [521, 421] on button "Apply" at bounding box center [535, 427] width 45 height 21
